Goal: Complete application form

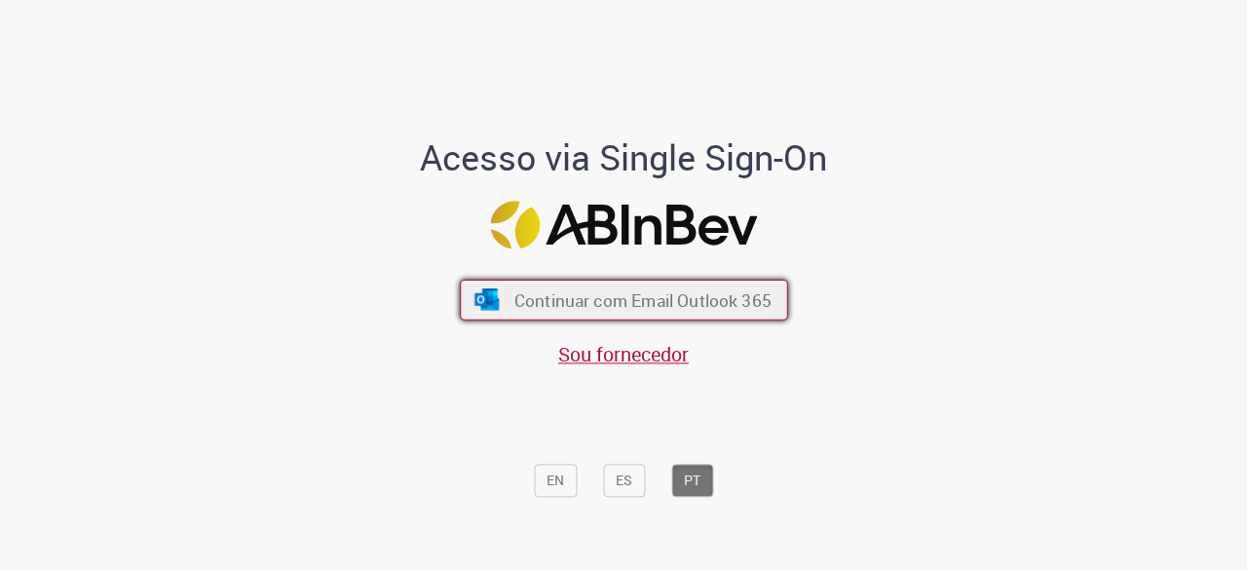
click at [577, 305] on span "Continuar com Email Outlook 365" at bounding box center [641, 300] width 257 height 22
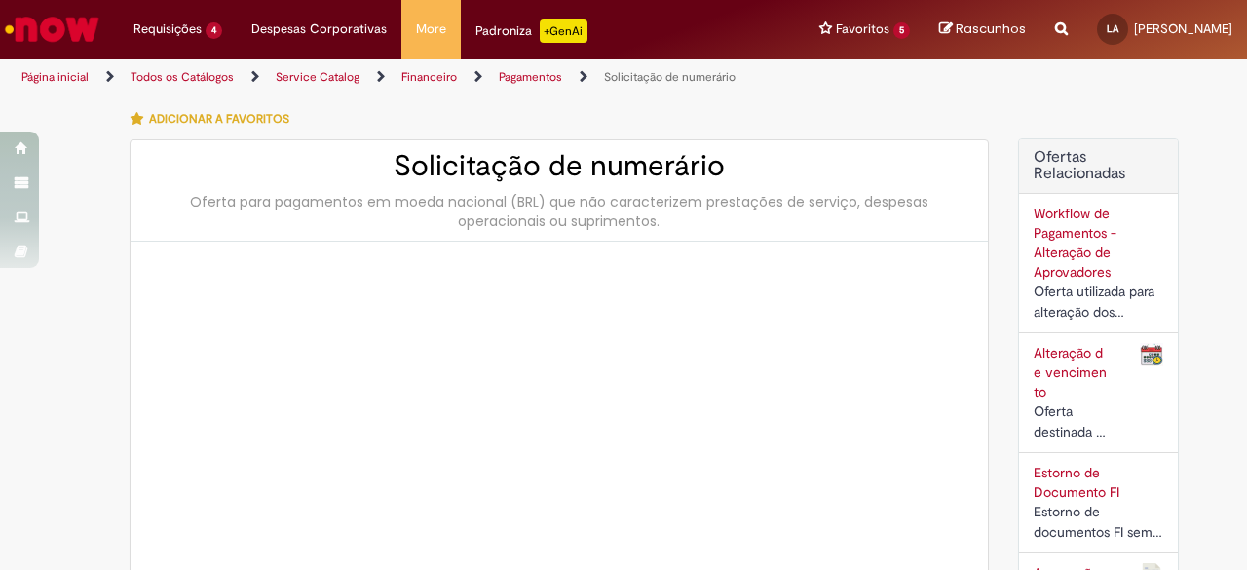
type input "**********"
